Goal: Find specific page/section: Find specific page/section

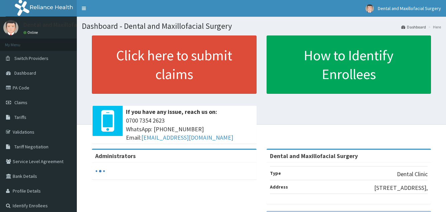
click at [34, 89] on link "PA Code" at bounding box center [38, 87] width 77 height 15
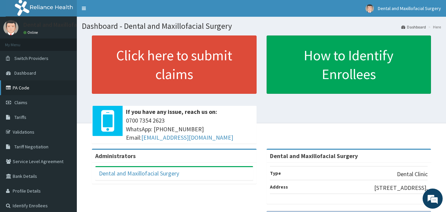
click at [26, 89] on link "PA Code" at bounding box center [38, 87] width 77 height 15
